Goal: Obtain resource: Obtain resource

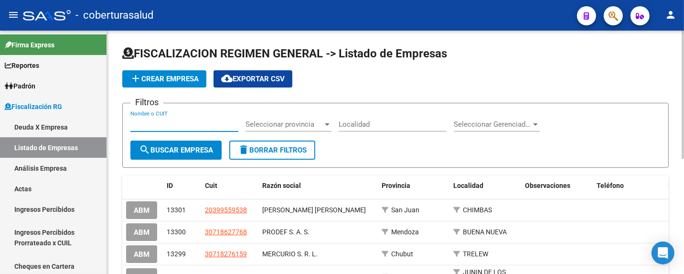
click at [168, 125] on input "Nombre o CUIT" at bounding box center [184, 124] width 108 height 9
paste input "30578228353"
type input "30578228353"
click at [158, 155] on button "search Buscar Empresa" at bounding box center [175, 149] width 91 height 19
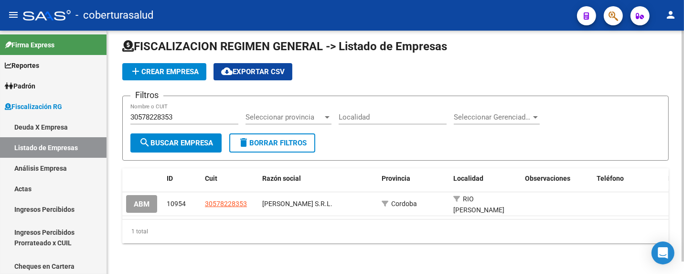
scroll to position [12, 0]
click at [256, 68] on span "cloud_download Exportar CSV" at bounding box center [253, 71] width 64 height 9
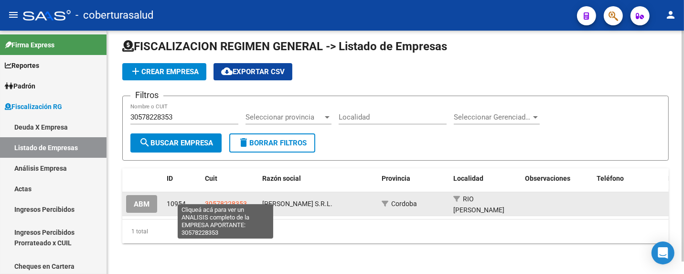
click at [231, 200] on span "30578228353" at bounding box center [226, 204] width 42 height 8
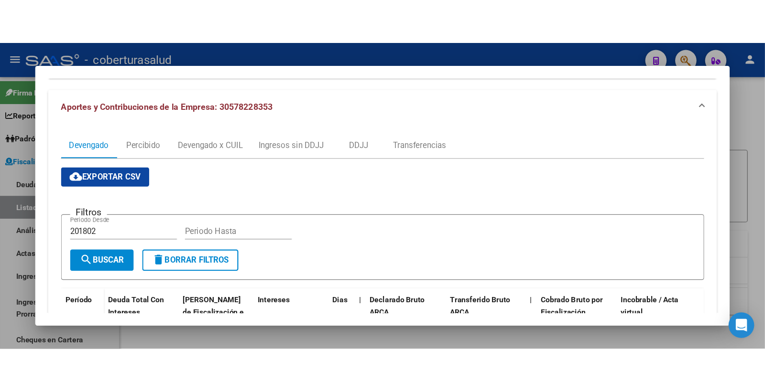
scroll to position [106, 0]
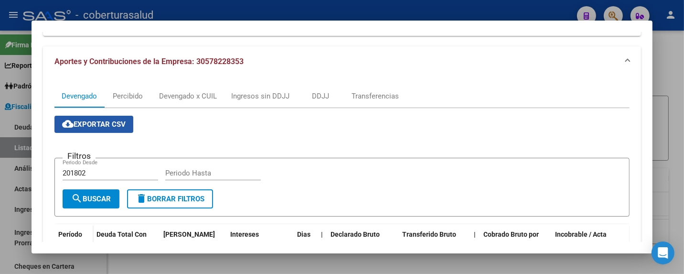
click at [119, 121] on span "cloud_download Exportar CSV" at bounding box center [94, 124] width 64 height 9
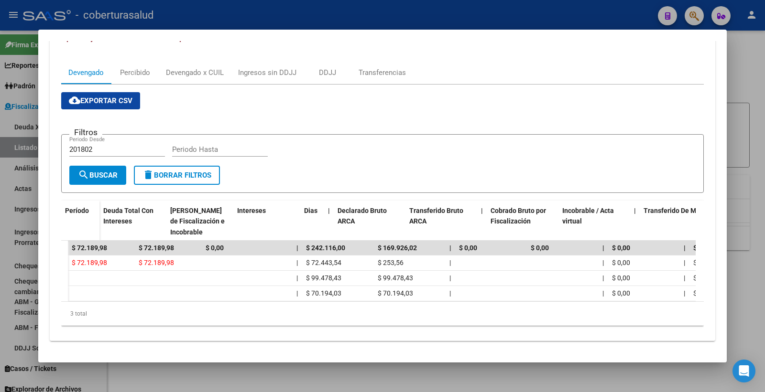
scroll to position [0, 0]
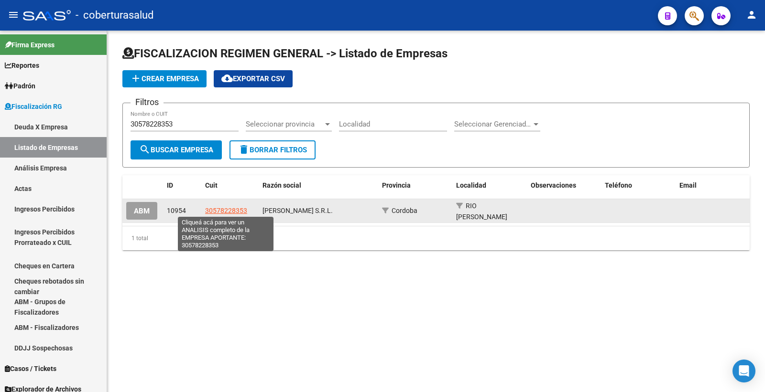
click at [218, 207] on span "30578228353" at bounding box center [226, 211] width 42 height 8
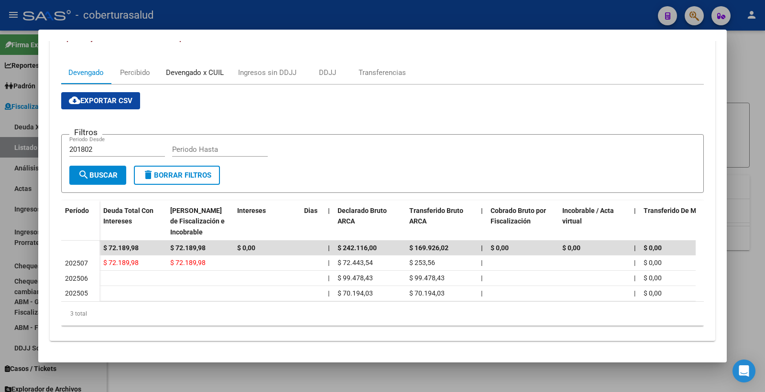
click at [175, 67] on div "Devengado x CUIL" at bounding box center [195, 72] width 58 height 11
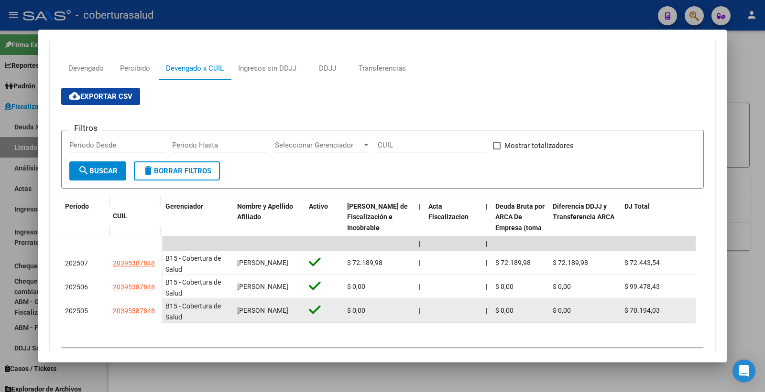
scroll to position [95, 0]
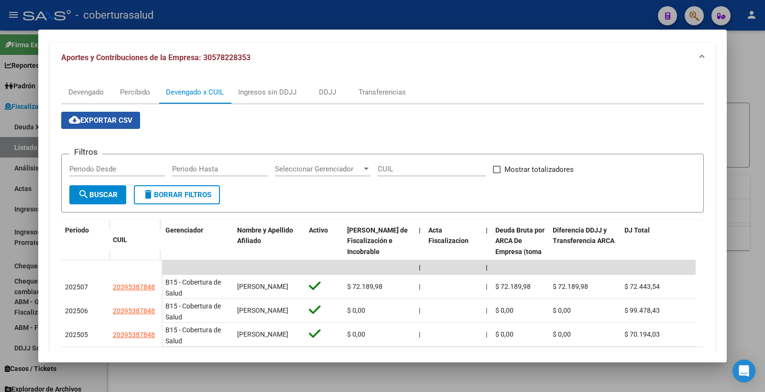
click at [104, 116] on span "cloud_download Exportar CSV" at bounding box center [101, 120] width 64 height 9
